Goal: Task Accomplishment & Management: Manage account settings

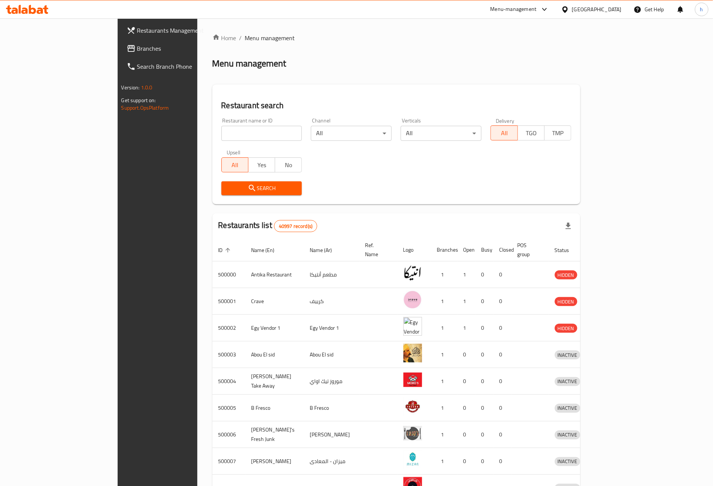
click at [137, 47] on span "Branches" at bounding box center [184, 48] width 94 height 9
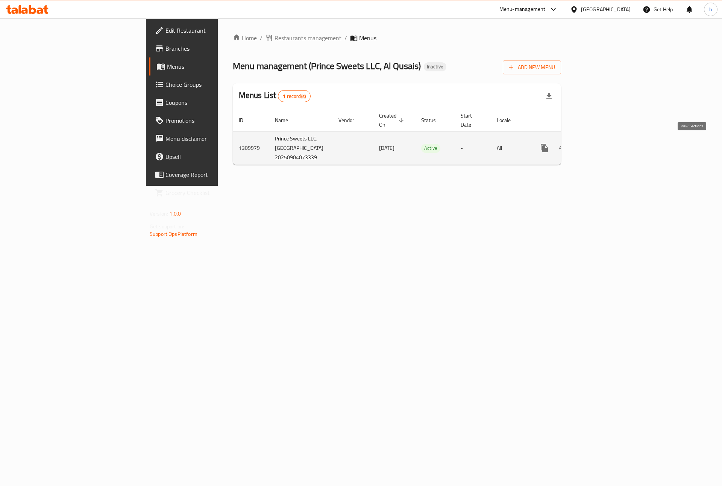
click at [603, 145] on icon "enhanced table" at bounding box center [598, 148] width 9 height 9
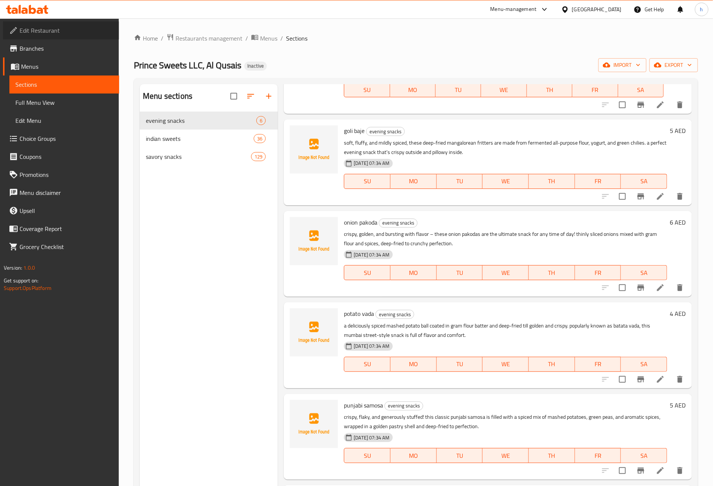
click at [52, 32] on span "Edit Restaurant" at bounding box center [67, 30] width 94 height 9
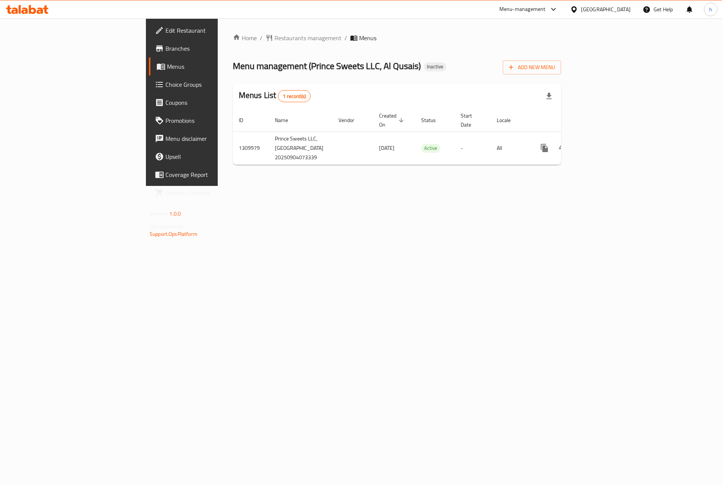
click at [165, 31] on span "Edit Restaurant" at bounding box center [212, 30] width 95 height 9
